Goal: Transaction & Acquisition: Purchase product/service

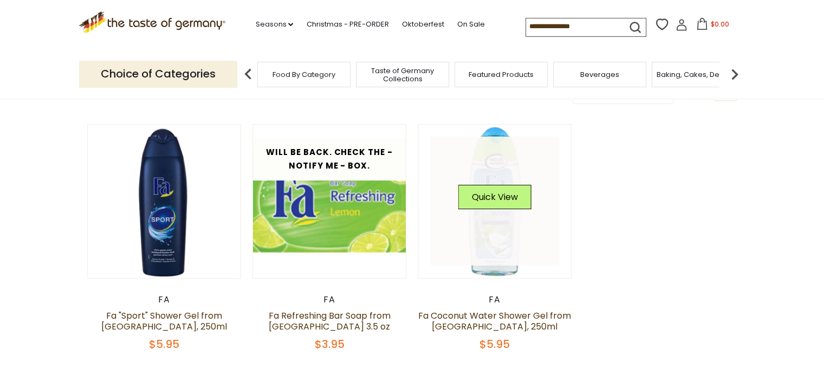
scroll to position [108, 0]
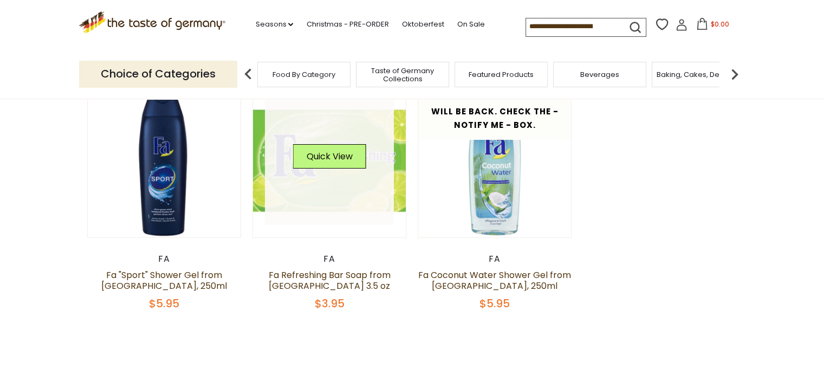
click at [334, 188] on link at bounding box center [329, 160] width 129 height 129
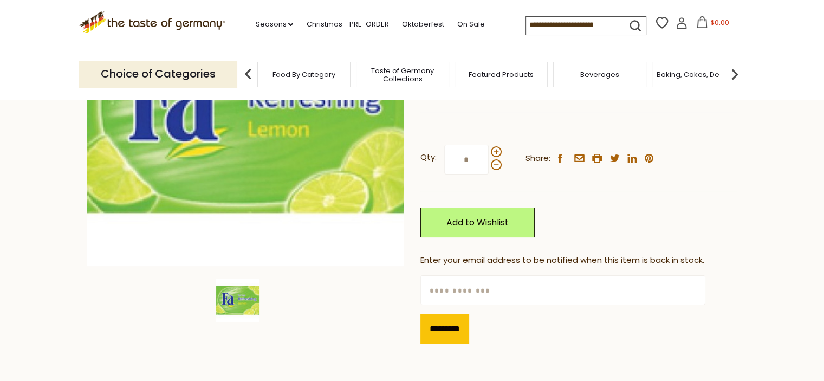
scroll to position [217, 0]
